Goal: Communication & Community: Ask a question

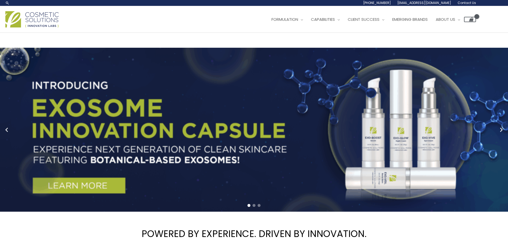
click at [468, 1] on span "Contact Us" at bounding box center [467, 3] width 18 height 5
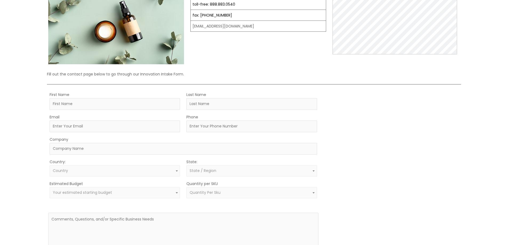
scroll to position [80, 0]
click at [68, 103] on input "First Name" at bounding box center [115, 104] width 130 height 12
type input "Nadeem"
type input "Wakim"
type input "guestern15@gmail.com"
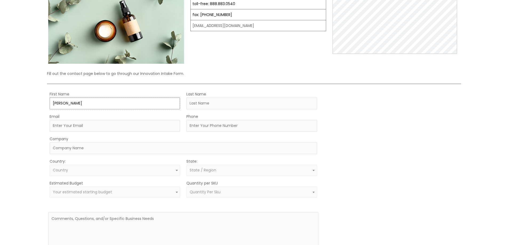
type input "4045529145"
select select "United States"
select select "Georgia"
click at [138, 151] on input "Company" at bounding box center [183, 148] width 267 height 12
drag, startPoint x: 75, startPoint y: 150, endPoint x: 113, endPoint y: 150, distance: 38.2
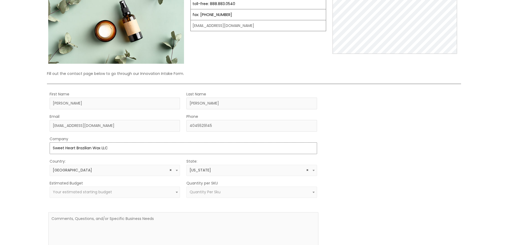
click at [113, 150] on input "Sweet Heart Brazilian Wax LLC" at bounding box center [183, 148] width 267 height 12
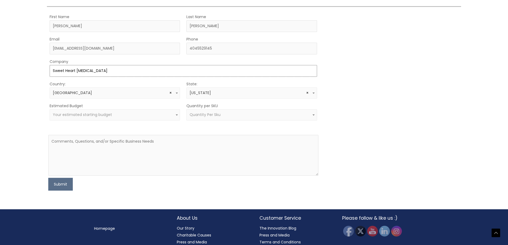
scroll to position [160, 0]
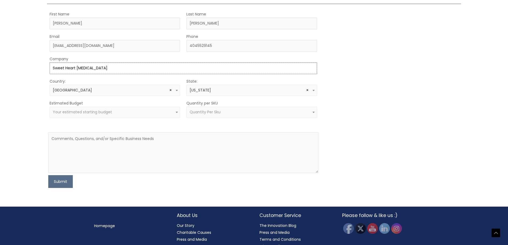
type input "Sweet Heart Skin Care"
click at [94, 111] on span "Your estimated starting budget" at bounding box center [82, 111] width 59 height 5
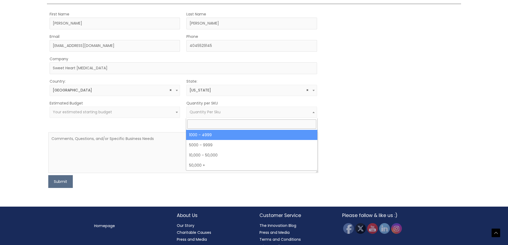
click at [207, 112] on span "Quantity Per Sku" at bounding box center [205, 111] width 31 height 5
select select "10"
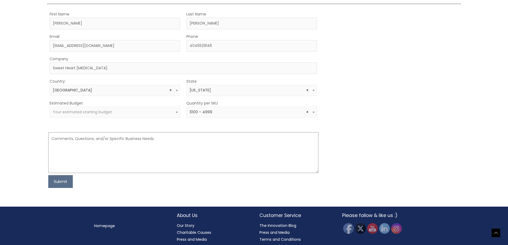
click at [109, 143] on textarea at bounding box center [183, 152] width 270 height 41
paste textarea "I’ve been trying to reach out for over two weeks regarding placing a restock or…"
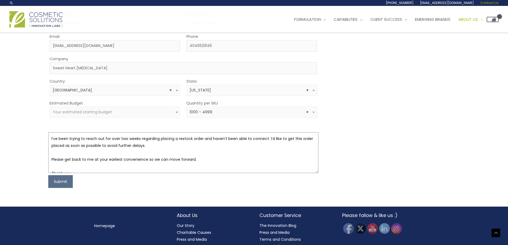
scroll to position [107, 0]
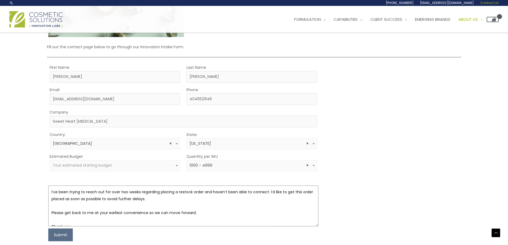
click at [49, 196] on textarea "I’ve been trying to reach out for over two weeks regarding placing a restock or…" at bounding box center [183, 206] width 270 height 41
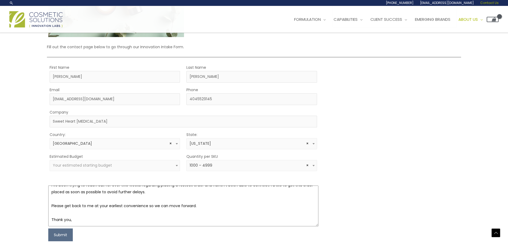
click at [78, 220] on textarea "Hello, I’ve been trying to reach out for over two weeks regarding placing a res…" at bounding box center [183, 206] width 270 height 41
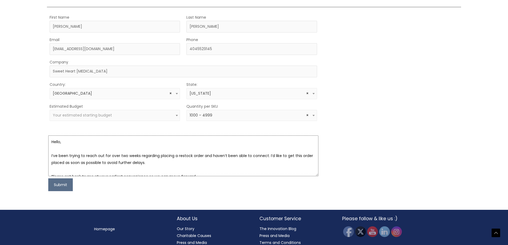
scroll to position [160, 0]
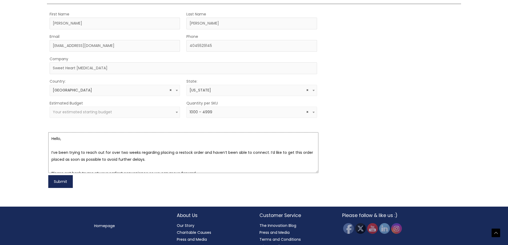
type textarea "Hello, I’ve been trying to reach out for over two weeks regarding placing a res…"
click at [53, 184] on button "Submit" at bounding box center [60, 181] width 25 height 13
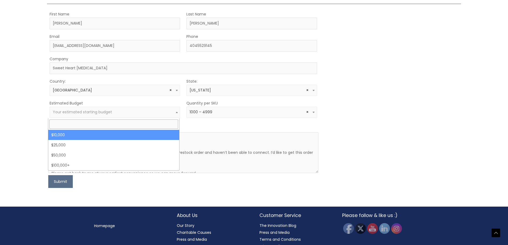
click at [103, 114] on span "Your estimated starting budget" at bounding box center [82, 111] width 59 height 5
select select "10000"
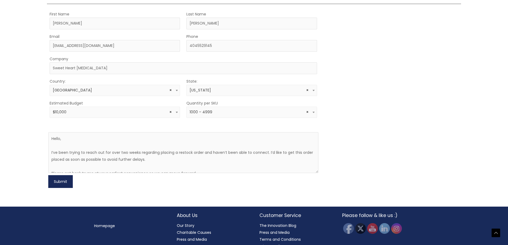
click at [64, 183] on button "Submit" at bounding box center [60, 181] width 25 height 13
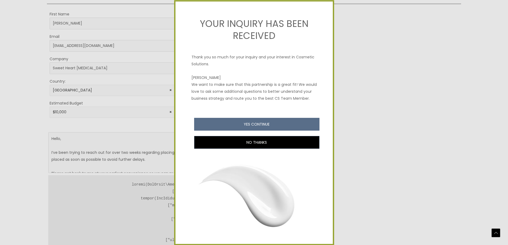
scroll to position [19, 0]
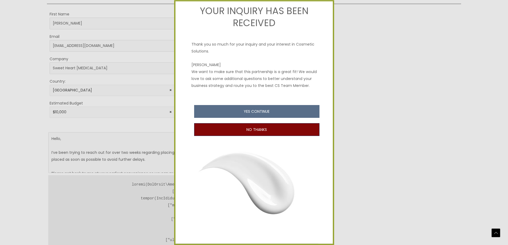
click at [241, 135] on button "NO THANKS" at bounding box center [256, 130] width 125 height 13
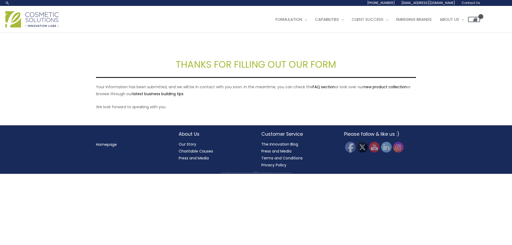
click at [418, 3] on span "[EMAIL_ADDRESS][DOMAIN_NAME]" at bounding box center [429, 3] width 54 height 5
